Goal: Find specific page/section: Find specific page/section

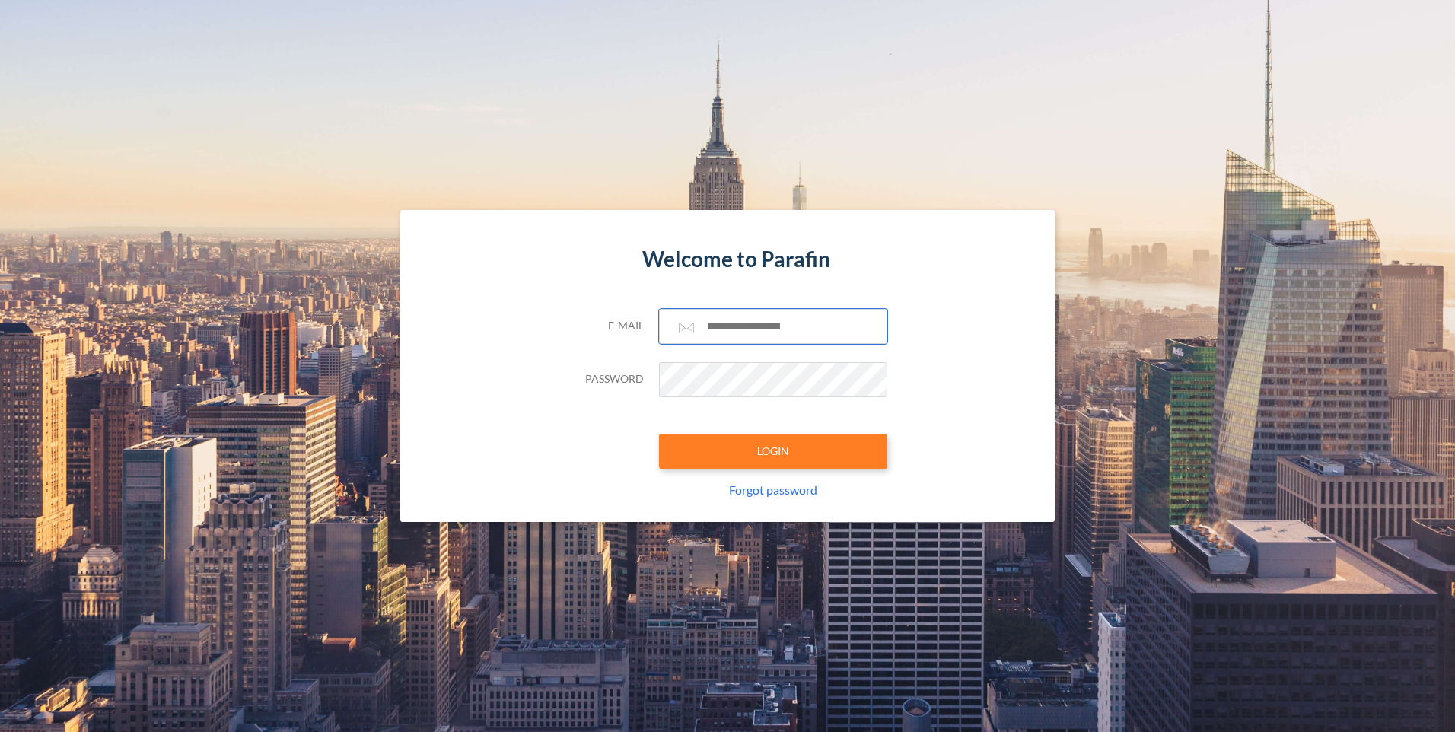
click at [778, 318] on input "text" at bounding box center [773, 326] width 228 height 35
type input "**********"
click at [659, 434] on button "LOGIN" at bounding box center [773, 451] width 228 height 35
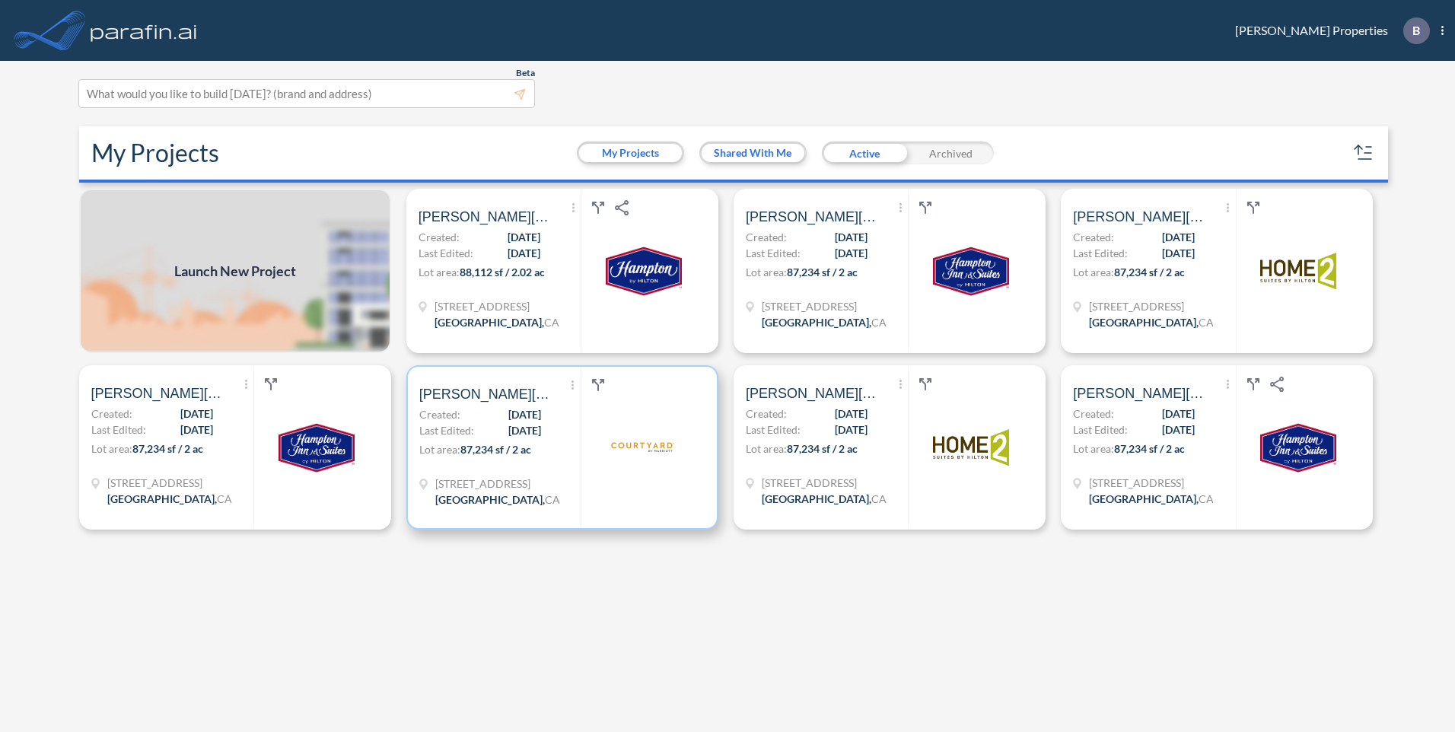
click at [510, 436] on span "[DATE]" at bounding box center [524, 430] width 33 height 16
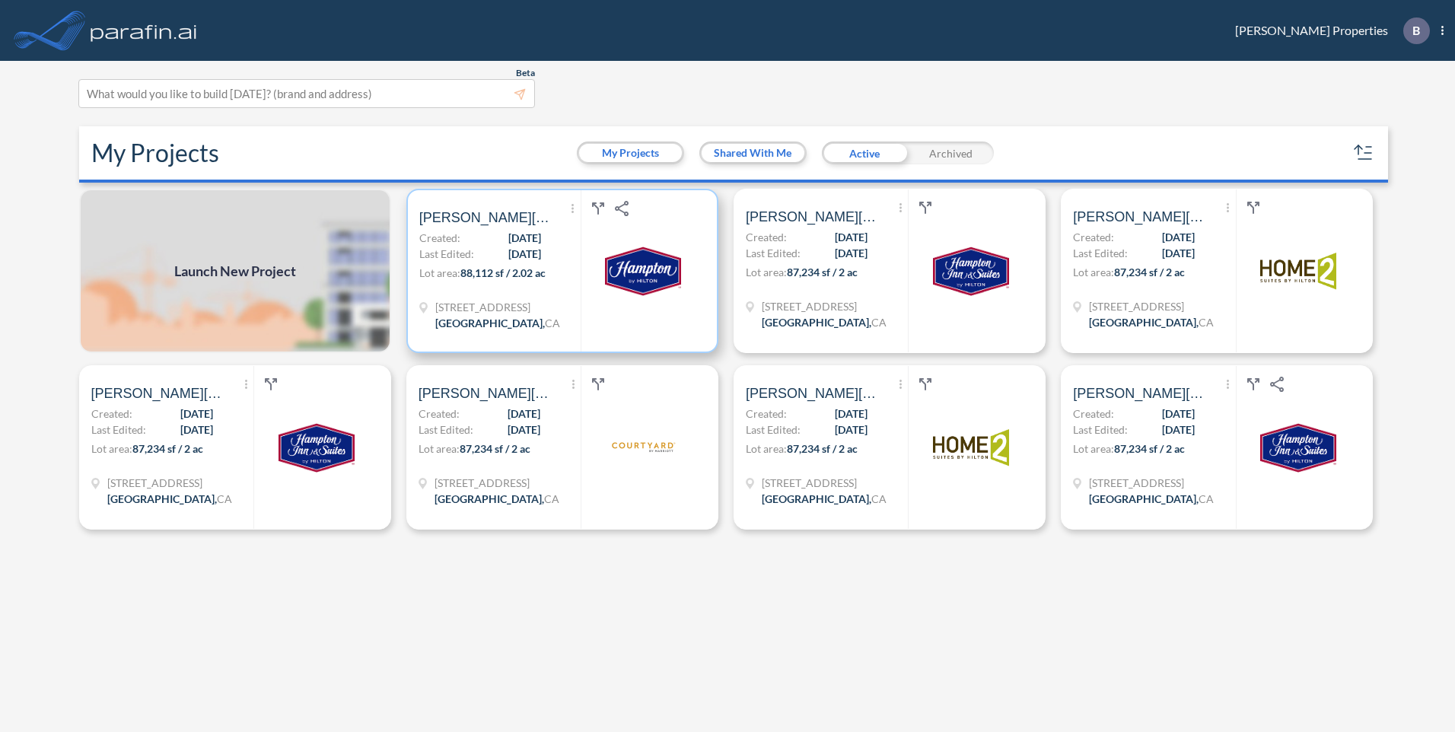
click at [519, 290] on div "Show More Created with sketchtool. Archive Reports Share a copy [PERSON_NAME] H…" at bounding box center [499, 270] width 161 height 161
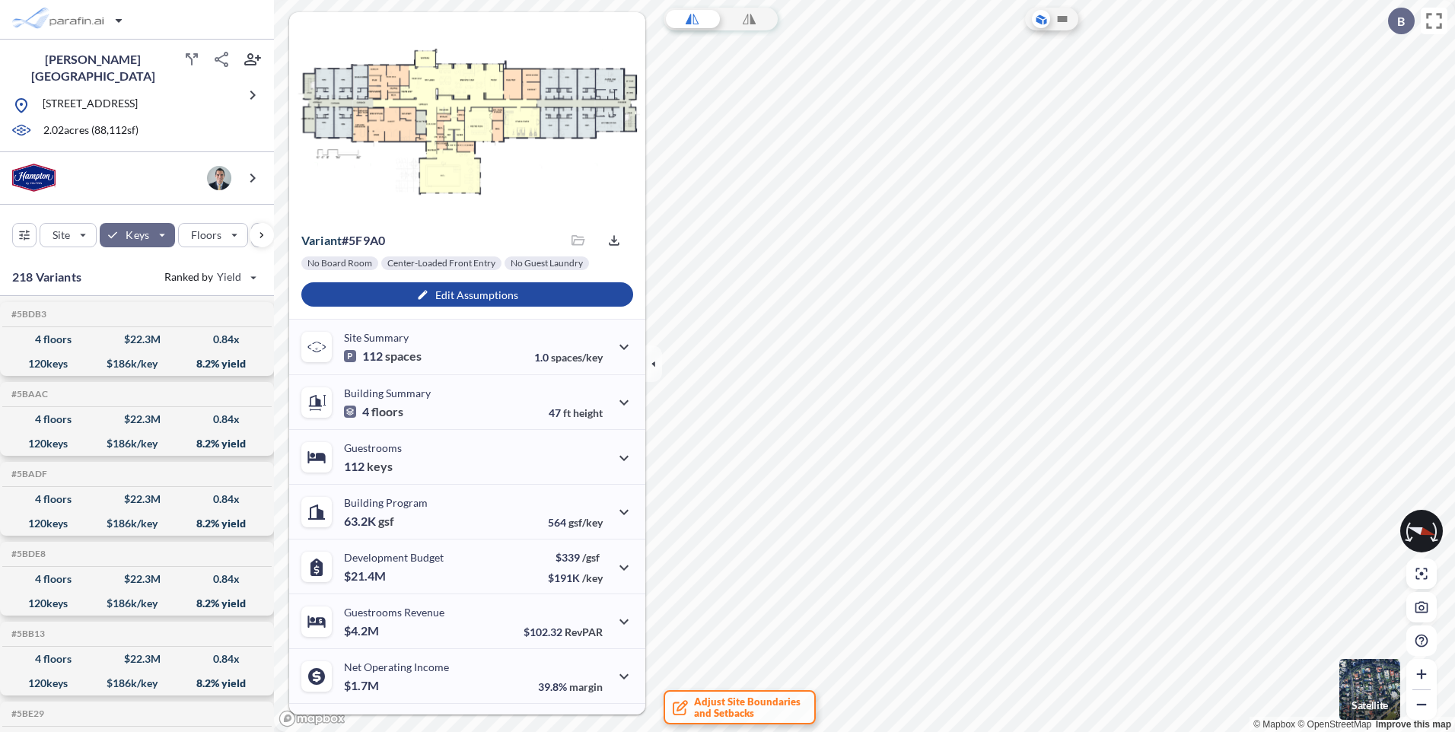
click at [1372, 678] on img "button" at bounding box center [1369, 689] width 61 height 61
